Goal: Information Seeking & Learning: Compare options

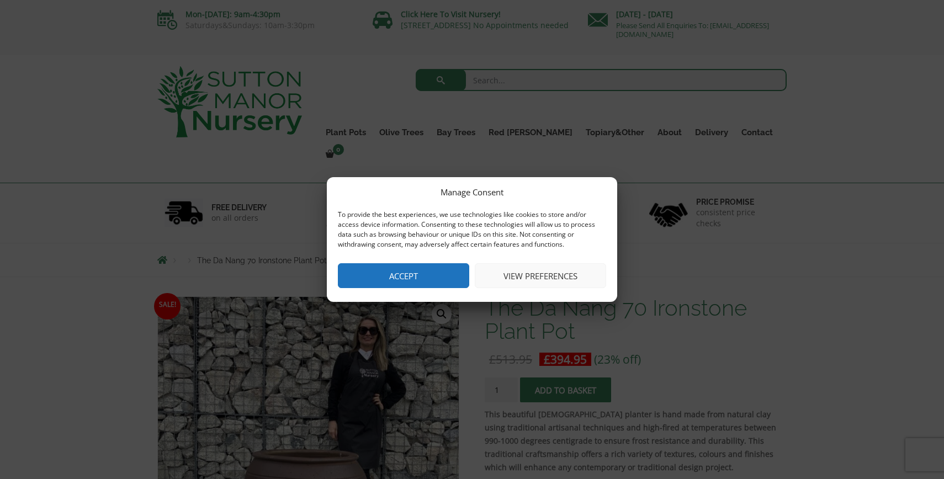
click at [432, 274] on button "Accept" at bounding box center [403, 275] width 131 height 25
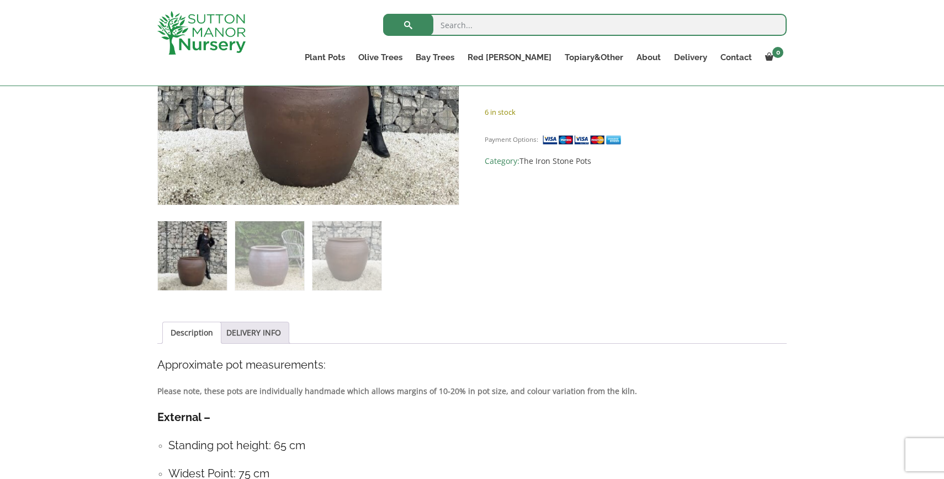
scroll to position [280, 0]
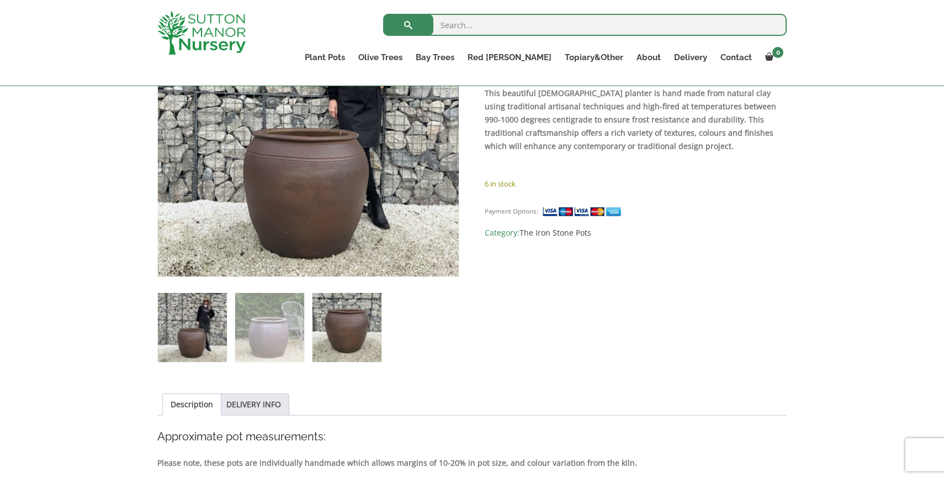
click at [335, 338] on img at bounding box center [346, 327] width 69 height 69
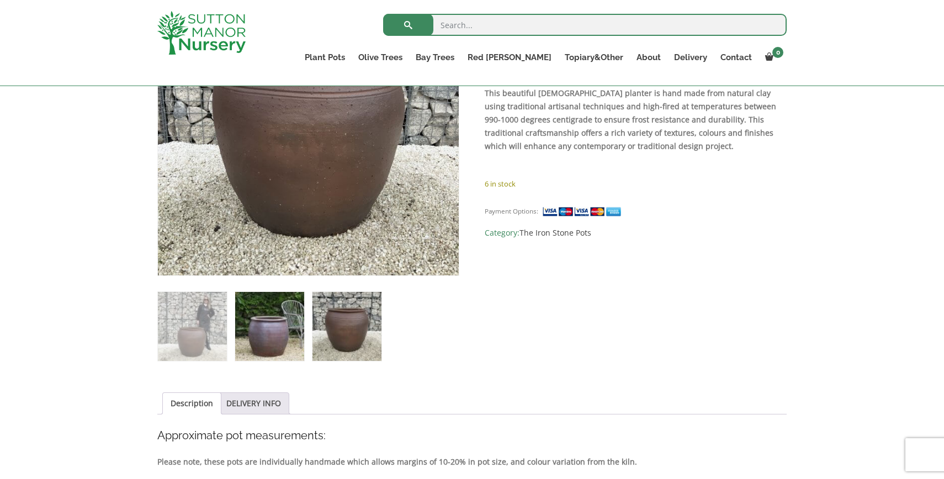
click at [269, 344] on img at bounding box center [269, 326] width 69 height 69
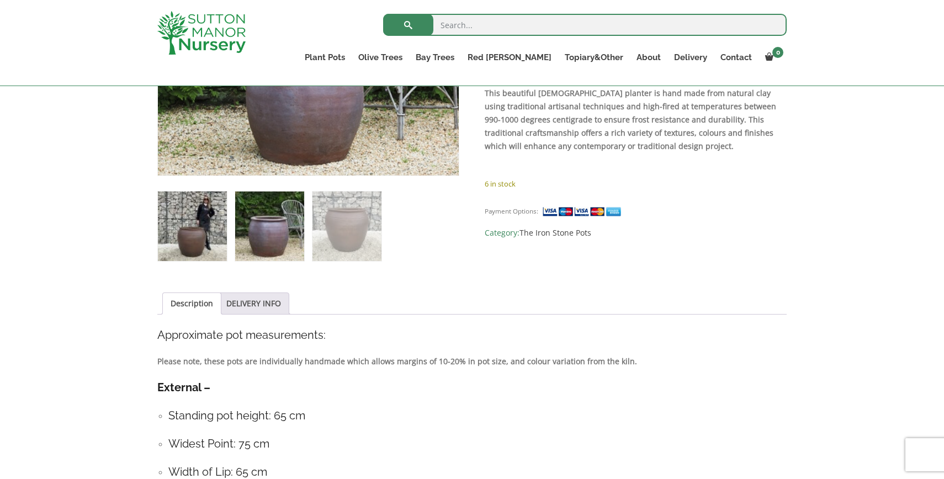
click at [204, 247] on img at bounding box center [192, 226] width 69 height 69
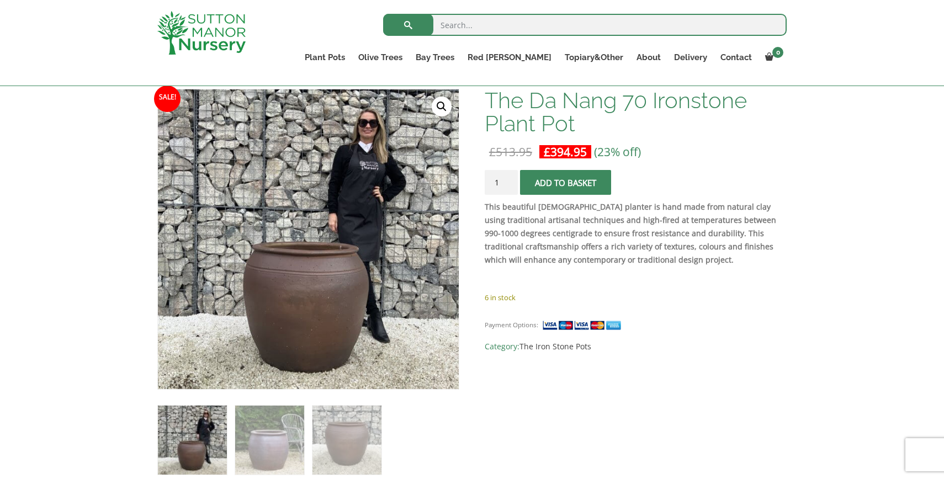
scroll to position [0, 0]
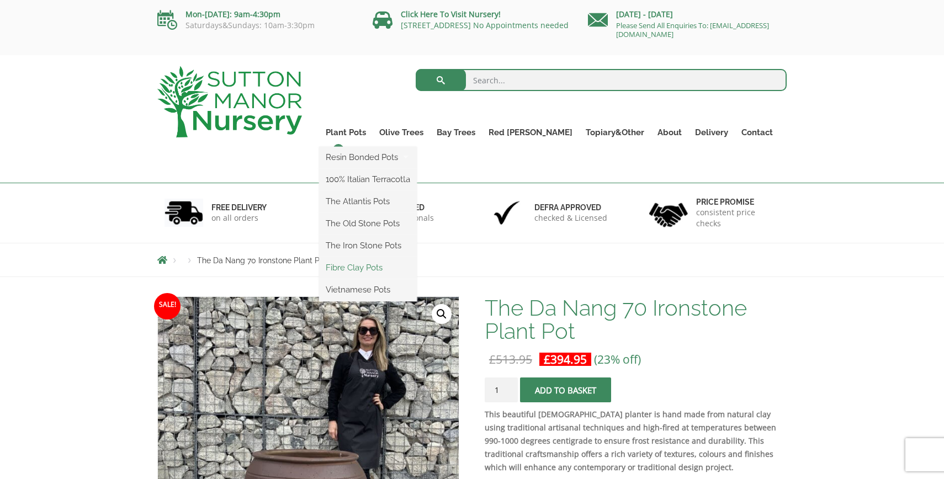
click at [380, 272] on link "Fibre Clay Pots" at bounding box center [368, 267] width 98 height 17
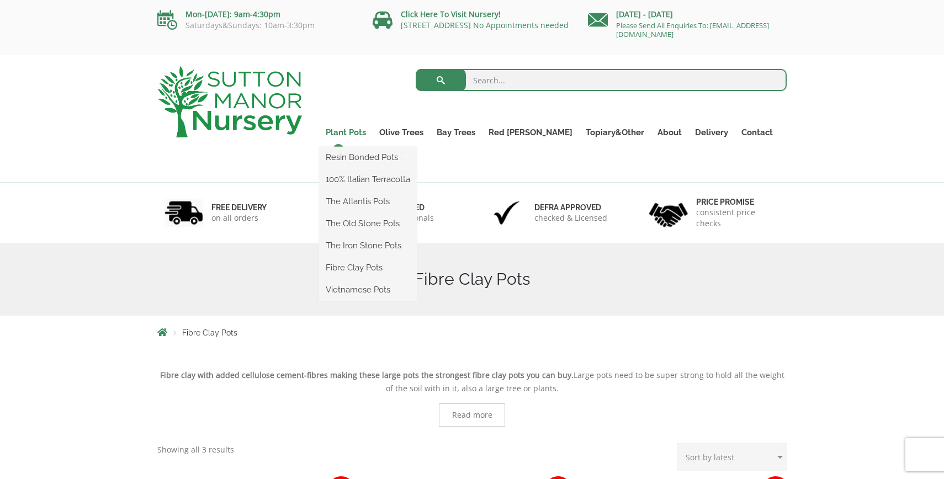
click at [373, 131] on link "Plant Pots" at bounding box center [346, 132] width 54 height 15
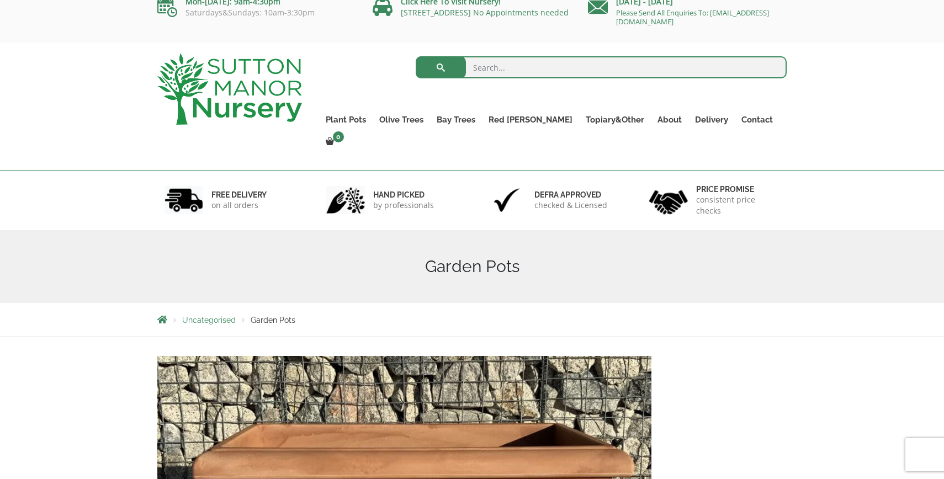
scroll to position [14, 0]
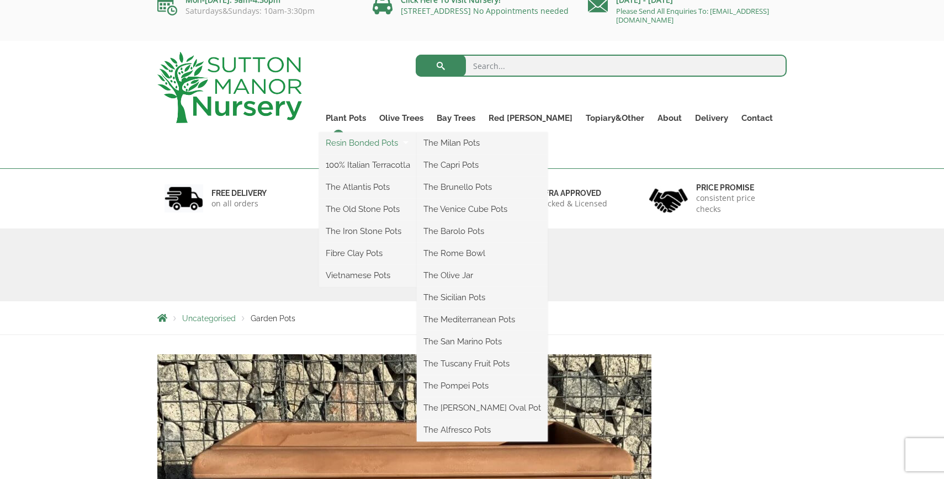
click at [373, 145] on link "Resin Bonded Pots" at bounding box center [368, 143] width 98 height 17
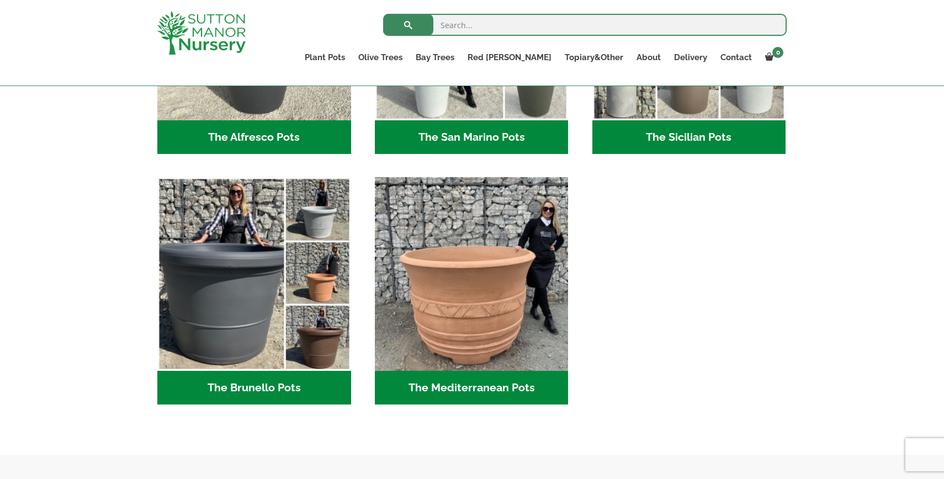
scroll to position [1471, 0]
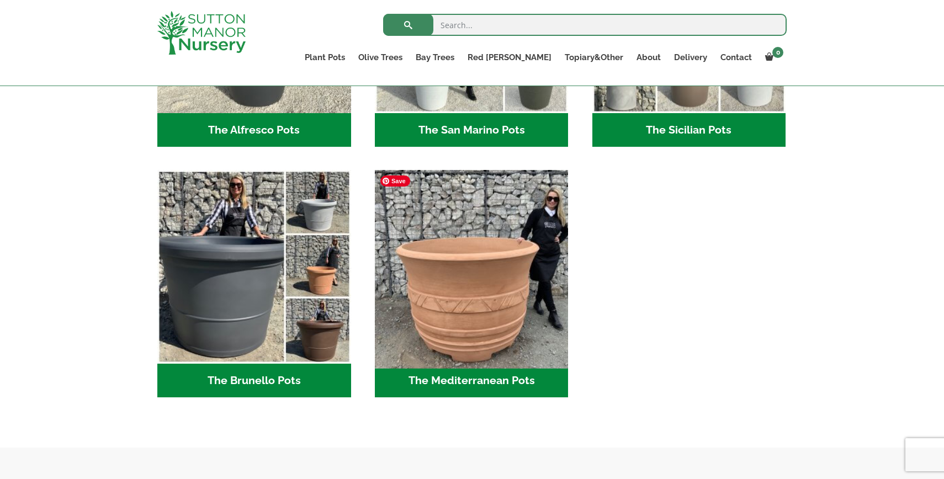
click at [496, 344] on img "Visit product category The Mediterranean Pots" at bounding box center [471, 267] width 203 height 203
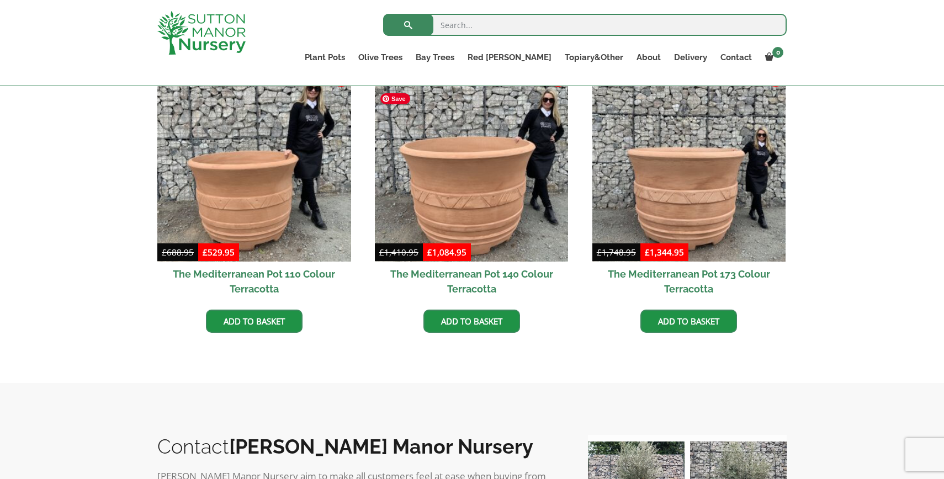
scroll to position [434, 0]
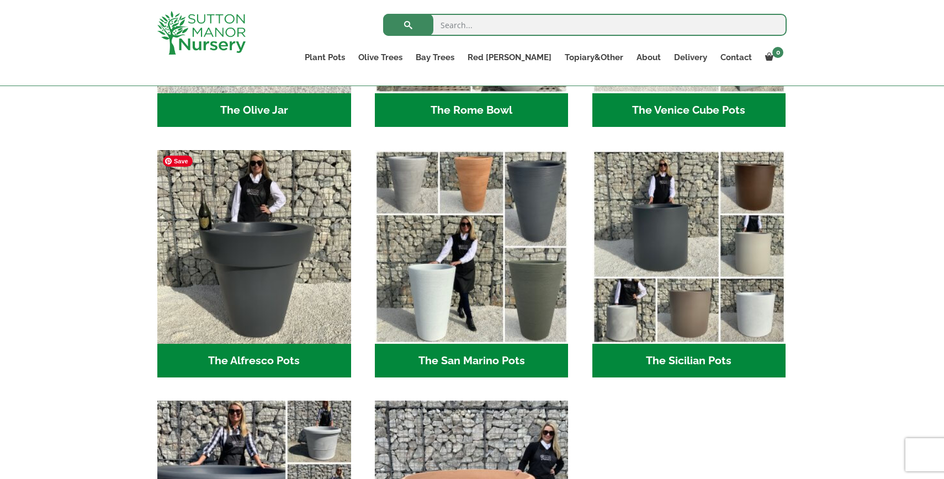
scroll to position [1241, 0]
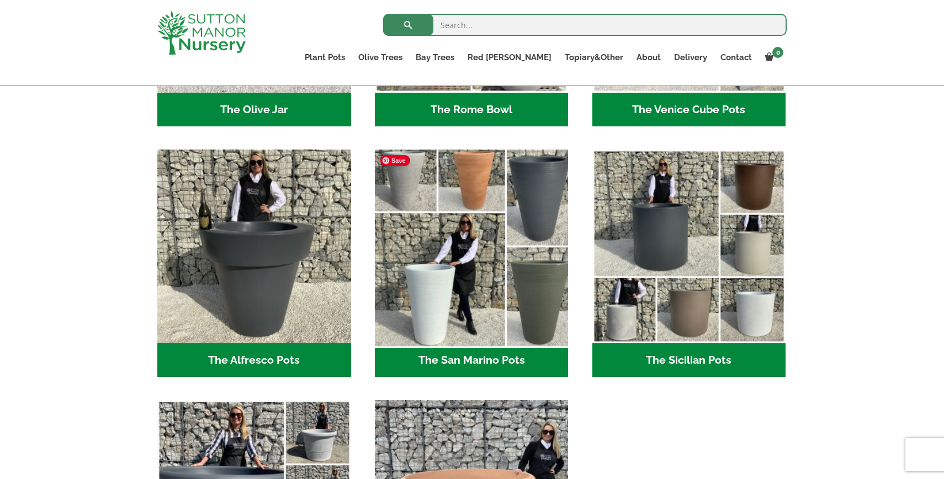
click at [461, 278] on img "Visit product category The San Marino Pots" at bounding box center [471, 246] width 203 height 203
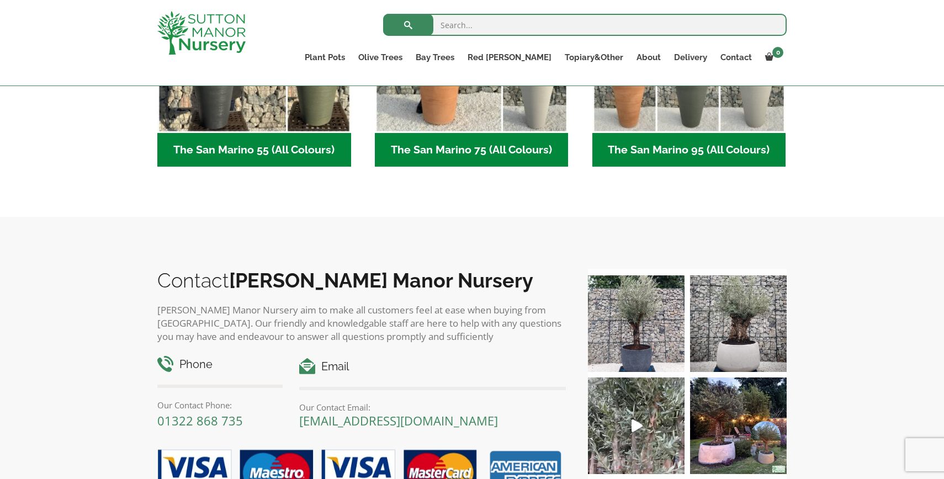
scroll to position [448, 0]
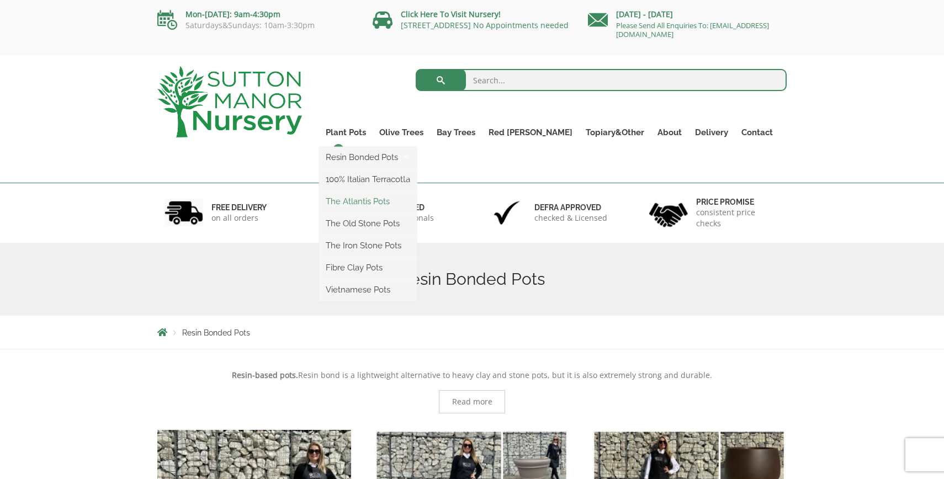
click at [394, 200] on link "The Atlantis Pots" at bounding box center [368, 201] width 98 height 17
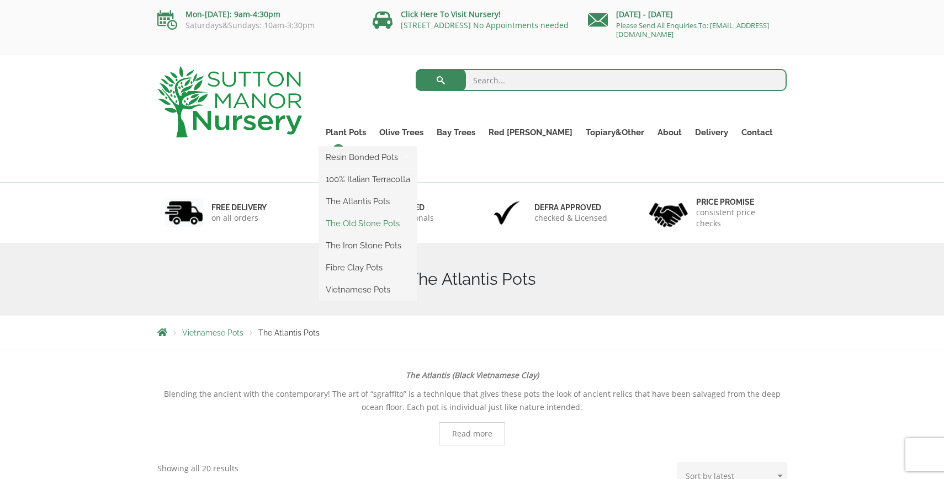
click at [382, 222] on link "The Old Stone Pots" at bounding box center [368, 223] width 98 height 17
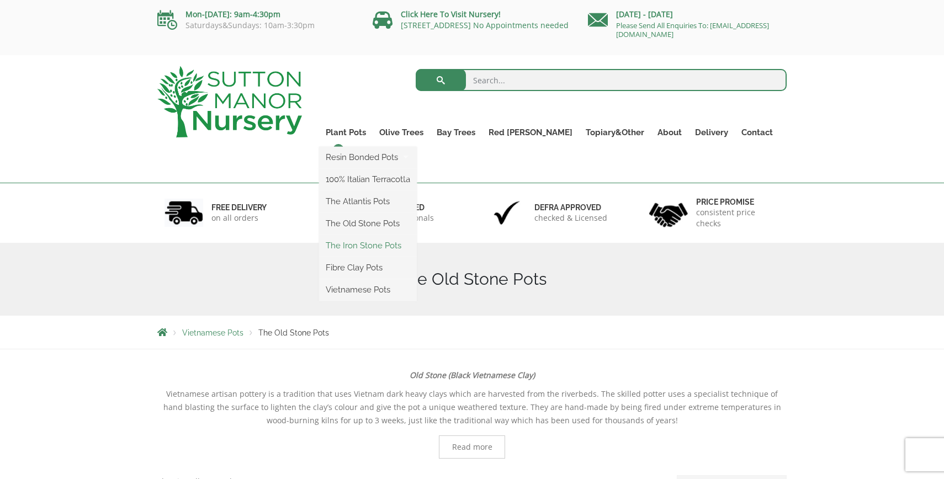
click at [389, 247] on link "The Iron Stone Pots" at bounding box center [368, 245] width 98 height 17
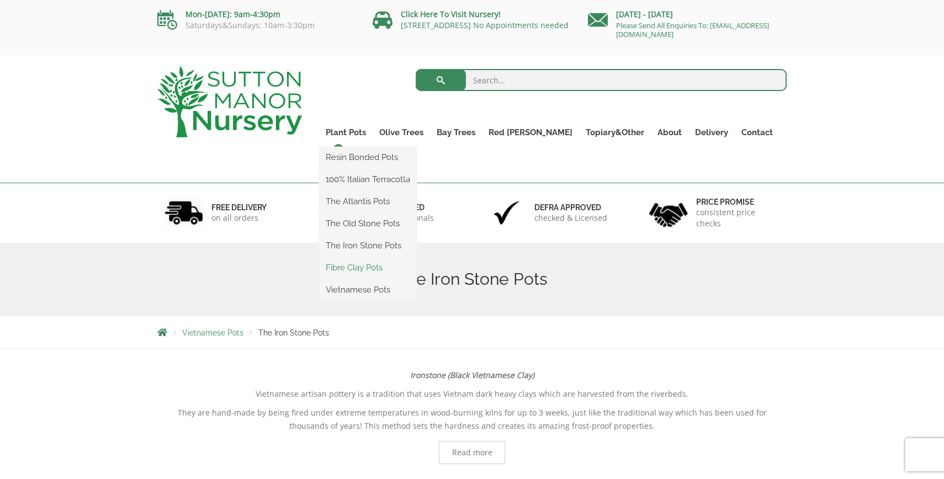
click at [378, 269] on link "Fibre Clay Pots" at bounding box center [368, 267] width 98 height 17
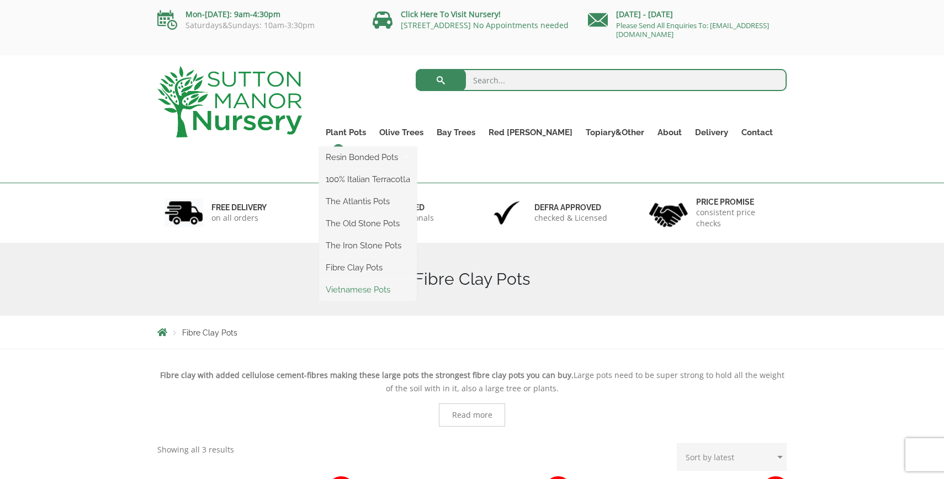
click at [395, 291] on link "Vietnamese Pots" at bounding box center [368, 289] width 98 height 17
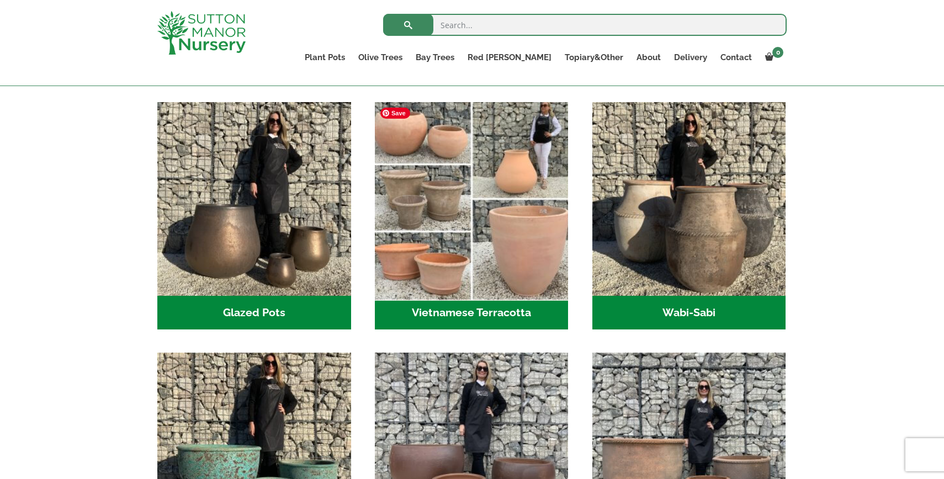
scroll to position [321, 0]
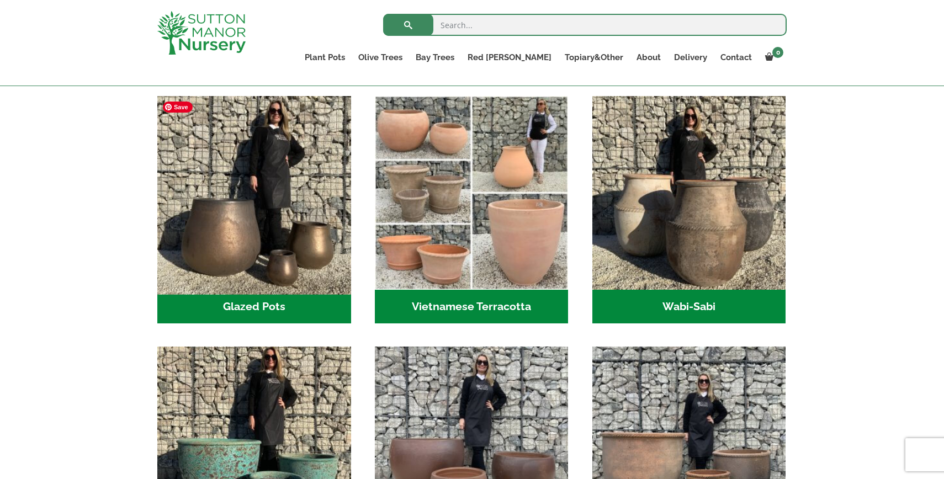
click at [305, 221] on img "Visit product category Glazed Pots" at bounding box center [253, 192] width 203 height 203
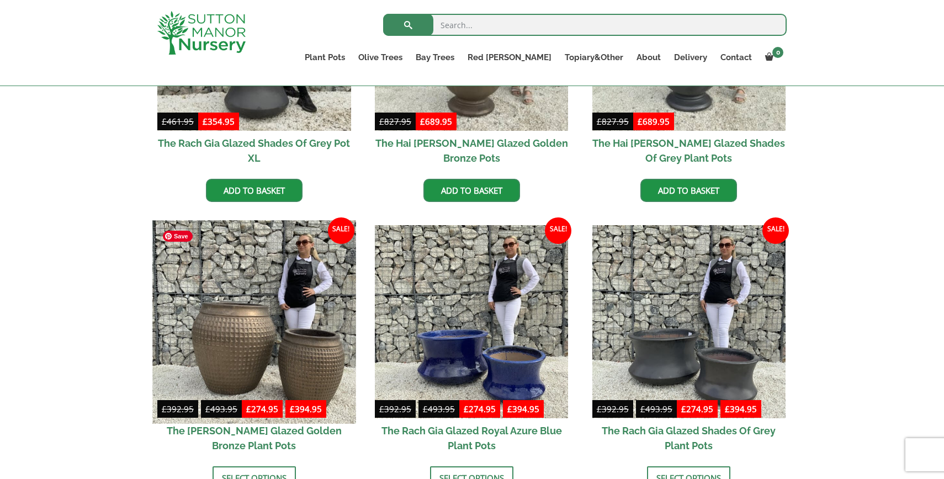
scroll to position [442, 0]
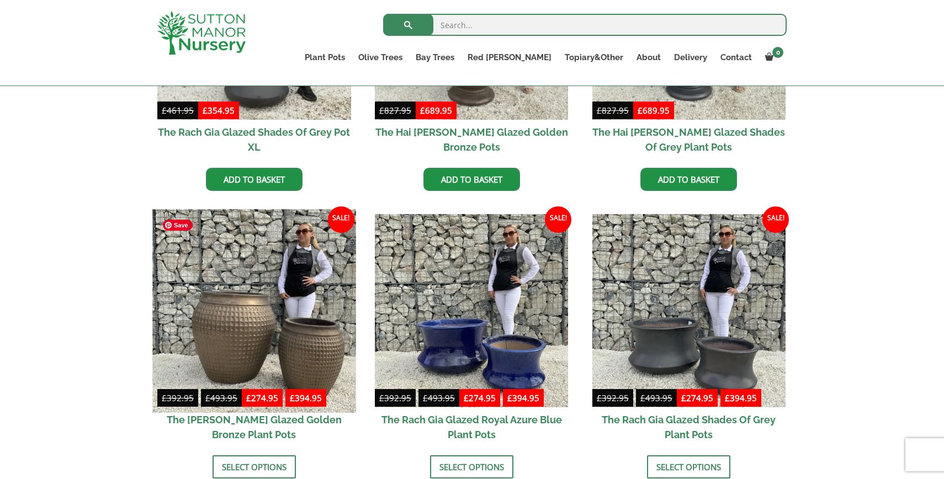
click at [272, 280] on img at bounding box center [253, 310] width 203 height 203
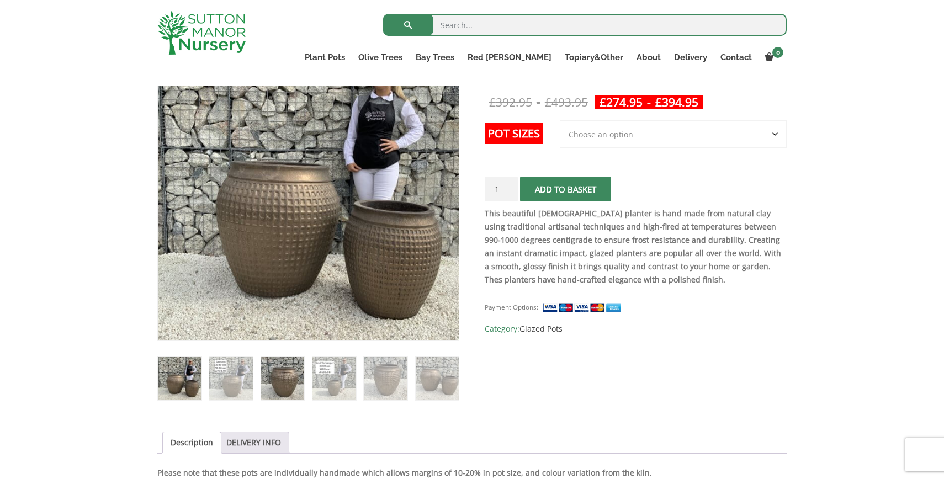
scroll to position [209, 0]
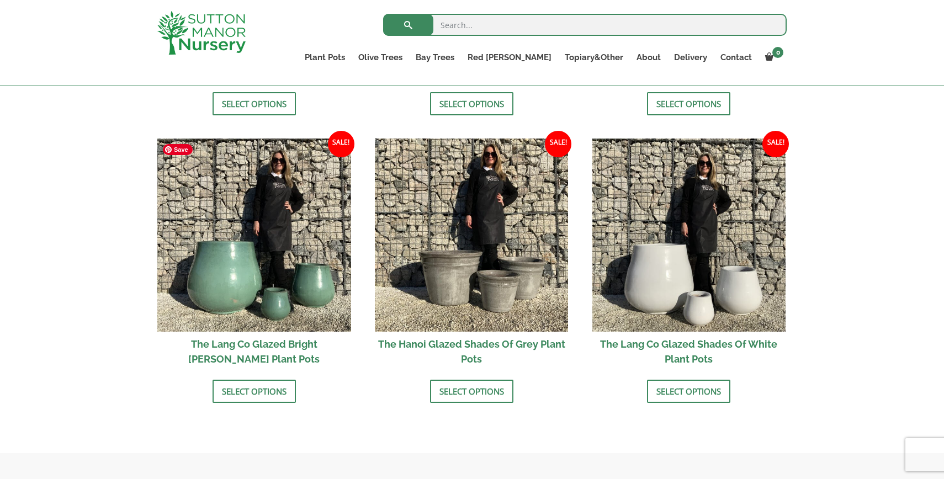
scroll to position [1096, 0]
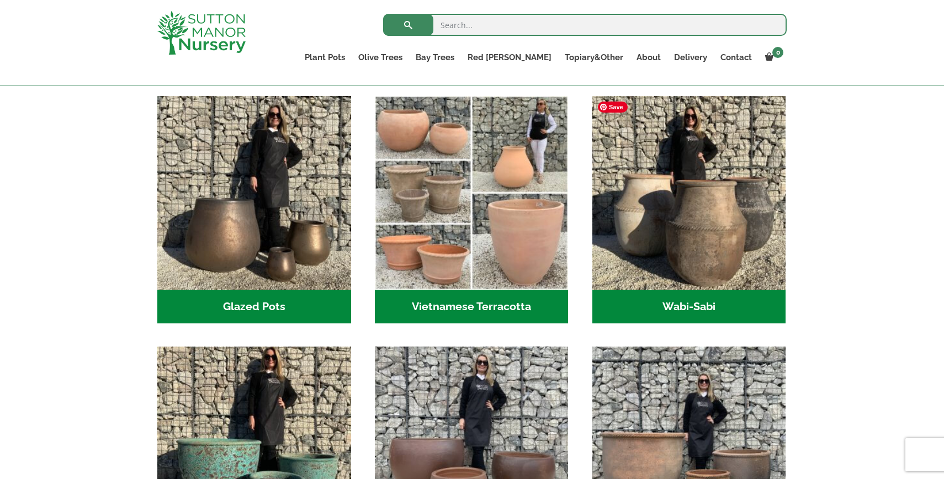
click at [678, 299] on h2 "Wabi-Sabi (14)" at bounding box center [689, 307] width 194 height 34
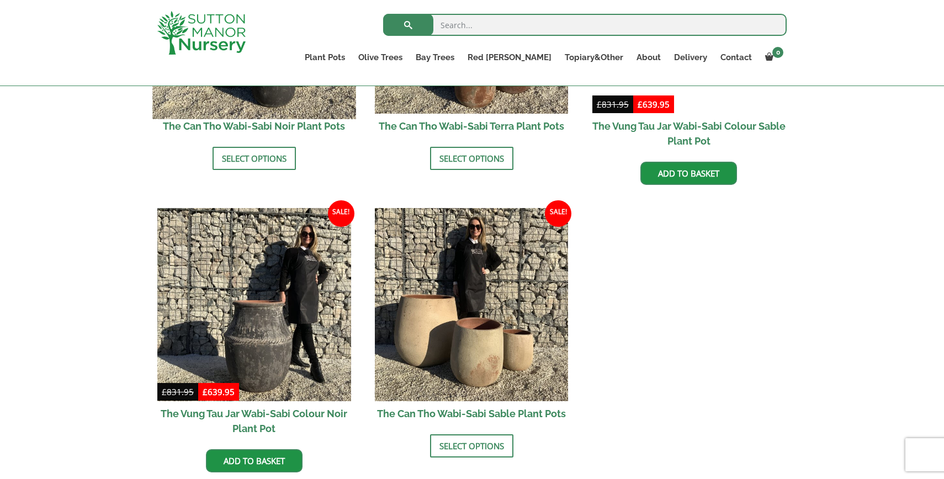
scroll to position [1320, 0]
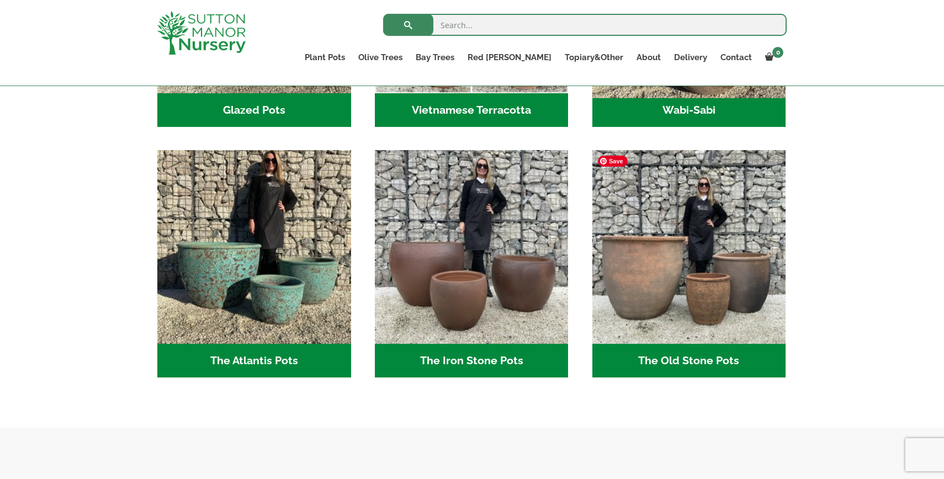
scroll to position [527, 0]
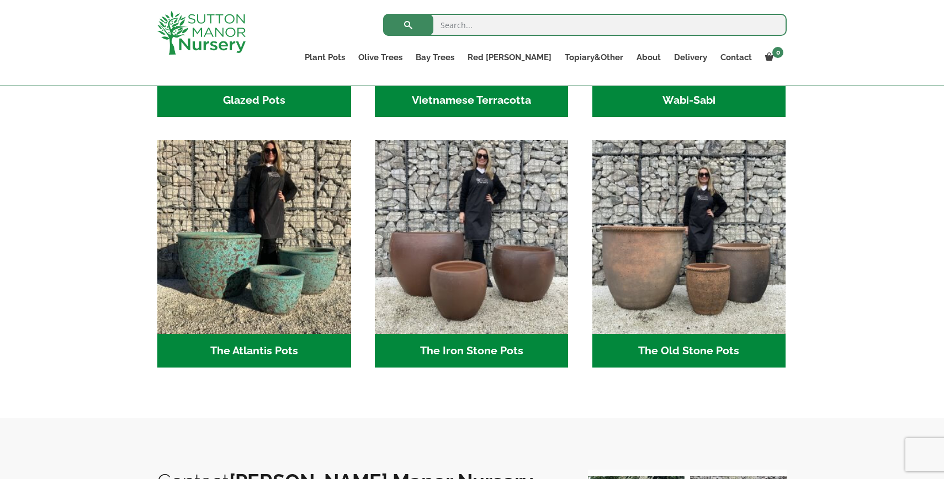
click at [459, 344] on h2 "The Iron Stone Pots (6)" at bounding box center [472, 351] width 194 height 34
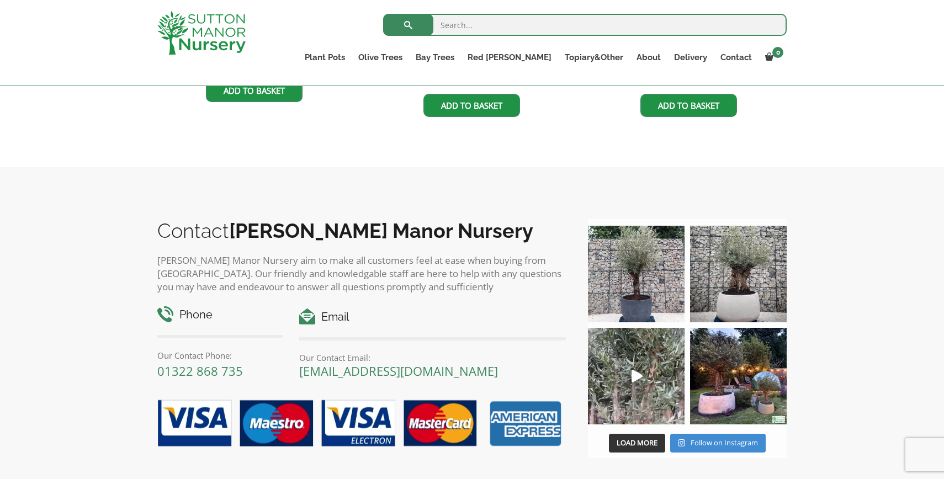
scroll to position [923, 0]
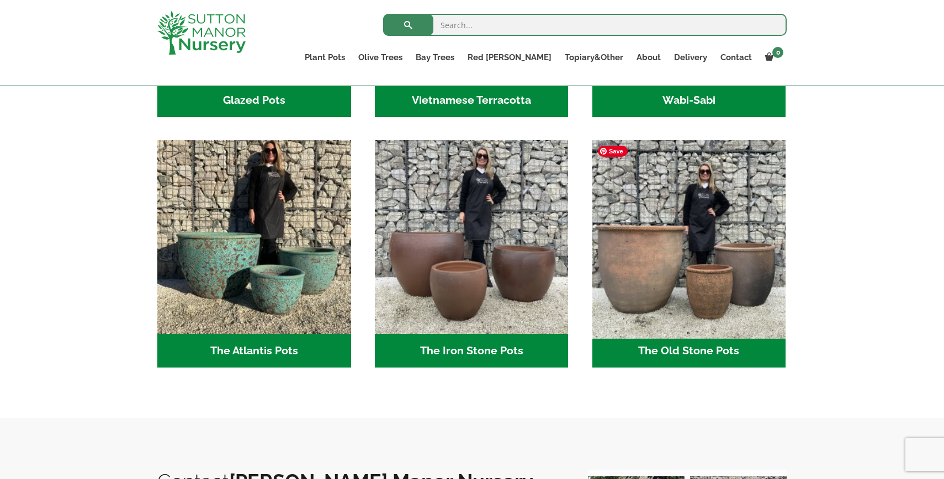
click at [705, 254] on img "Visit product category The Old Stone Pots" at bounding box center [688, 237] width 203 height 203
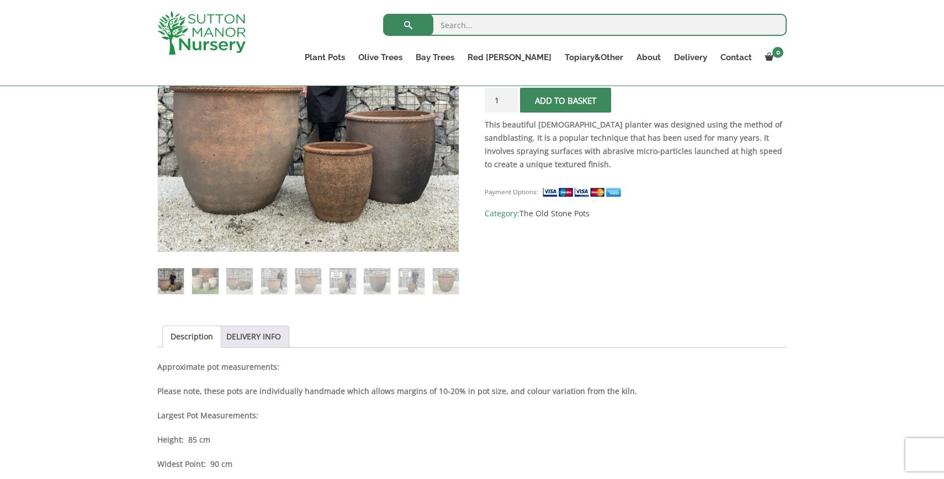
scroll to position [305, 0]
click at [405, 272] on img at bounding box center [412, 281] width 26 height 26
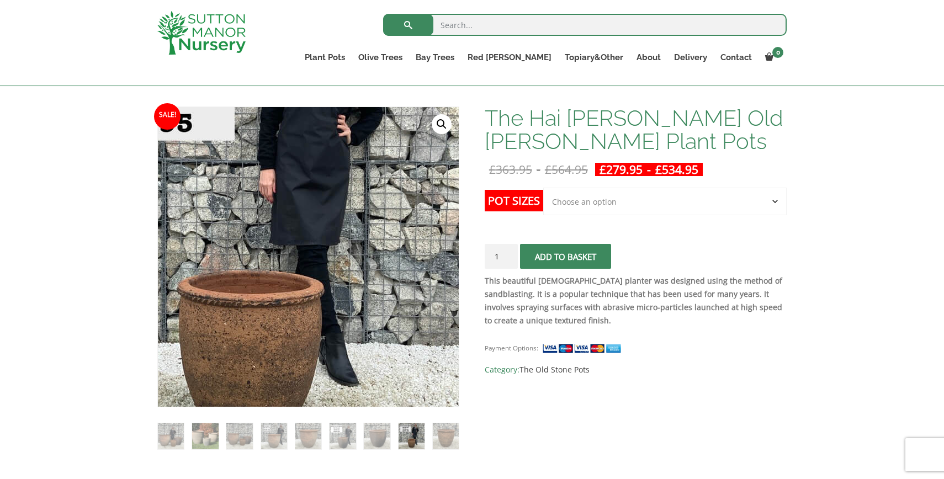
scroll to position [138, 0]
